Goal: Browse casually

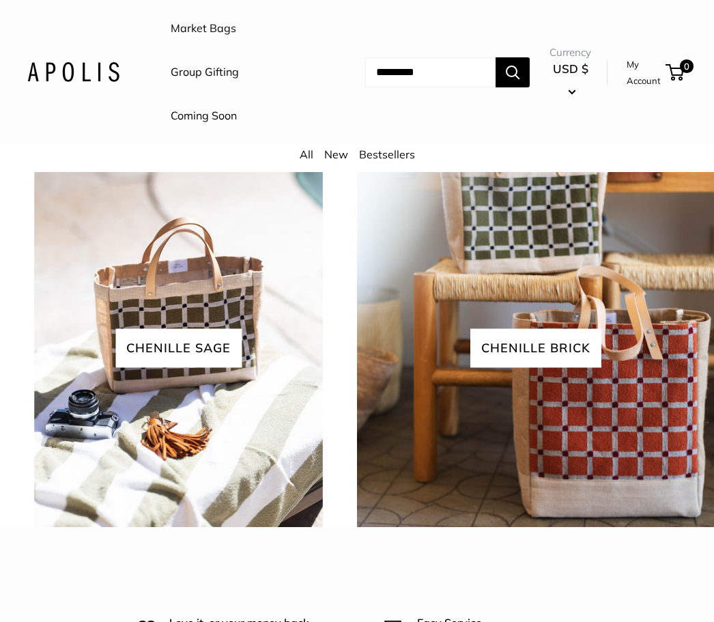
scroll to position [2564, 0]
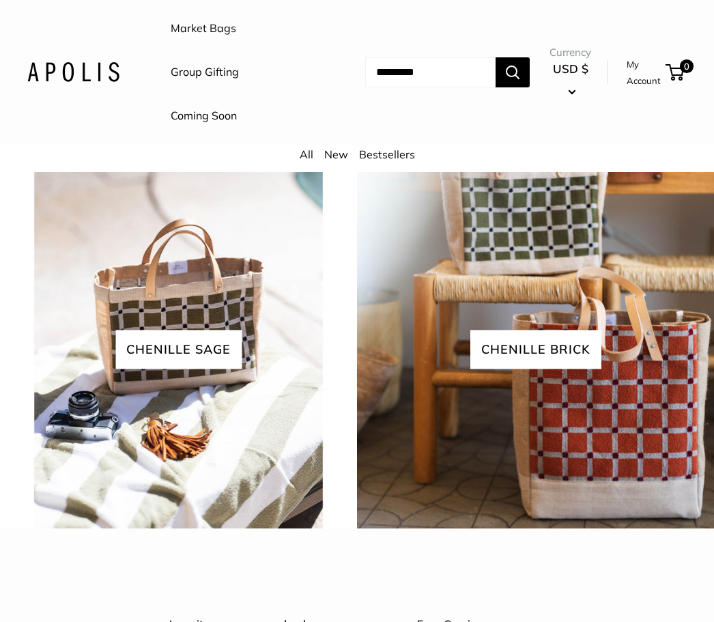
click at [376, 158] on link "View all" at bounding box center [382, 147] width 56 height 20
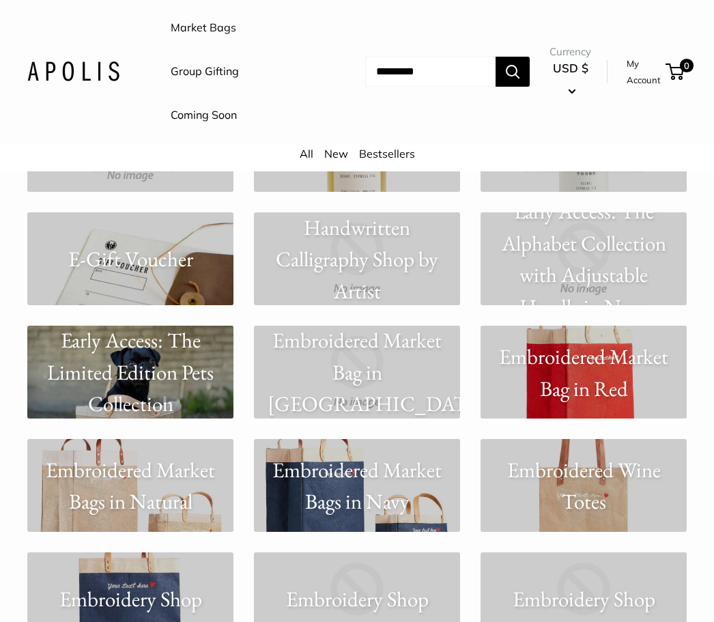
scroll to position [2463, 0]
click at [141, 378] on p "Early Access: The Limited Edition Pets Collection" at bounding box center [130, 372] width 206 height 96
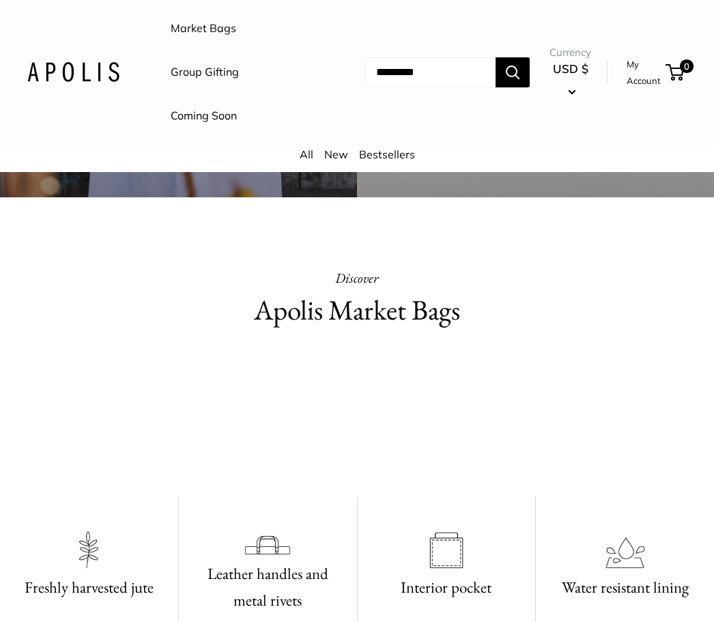
scroll to position [535, 0]
